Goal: Information Seeking & Learning: Learn about a topic

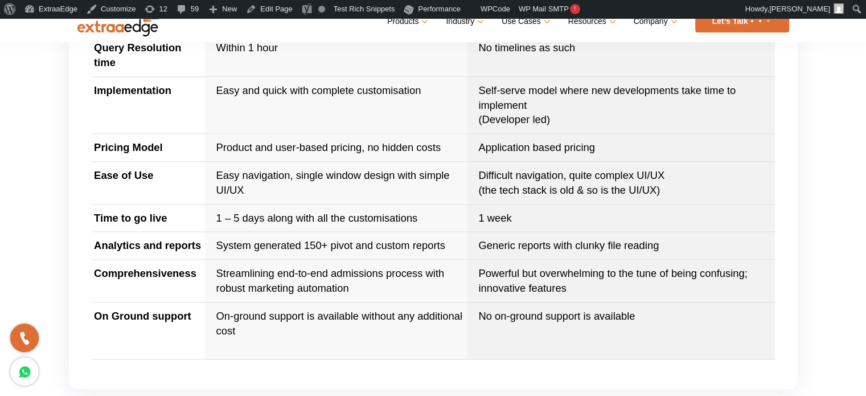
scroll to position [952, 0]
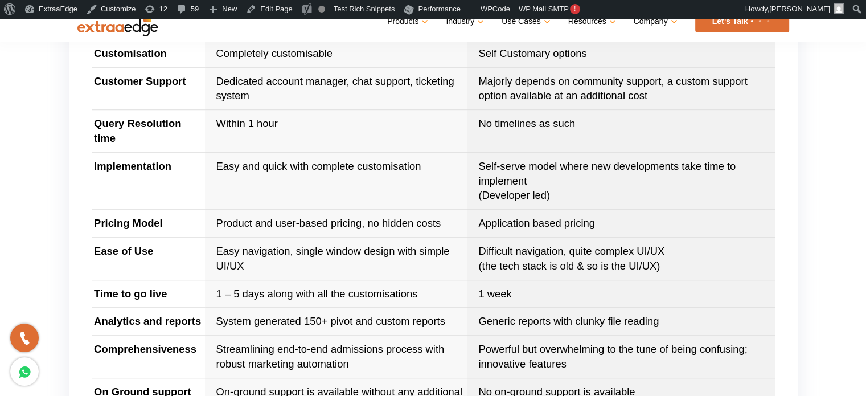
click at [15, 179] on div "Summary ExtraaEdge stands out as a specialized CRM provider with an exclusive f…" at bounding box center [433, 50] width 866 height 863
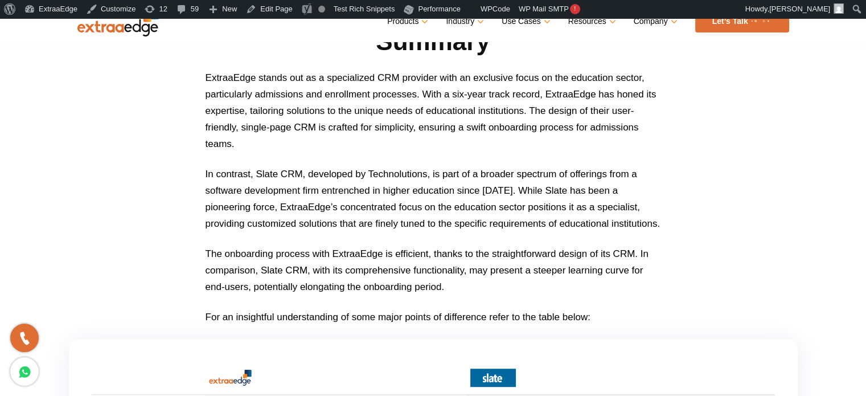
scroll to position [595, 0]
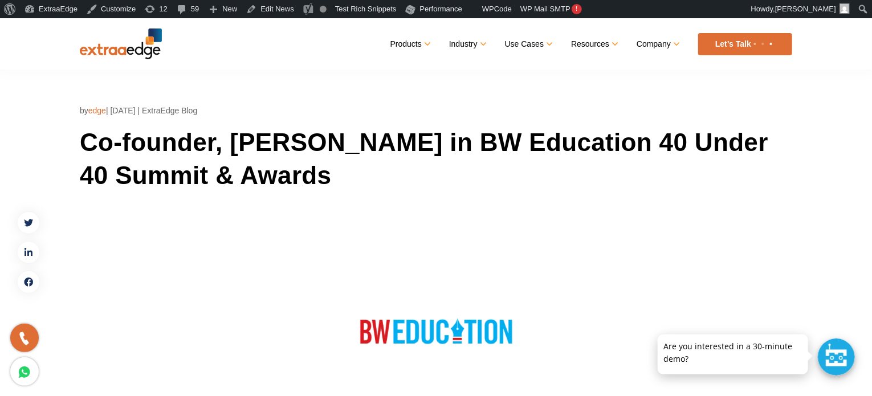
click at [500, 194] on div "by edge | Sep 7, 2020 | ExtraEdge Blog Co-founder, Abhishek Ballabh in BW Educa…" at bounding box center [436, 327] width 712 height 447
click at [268, 48] on div "Products Education CRM Streamline your entire admissions process on a single pl…" at bounding box center [477, 44] width 630 height 22
